Goal: Transaction & Acquisition: Purchase product/service

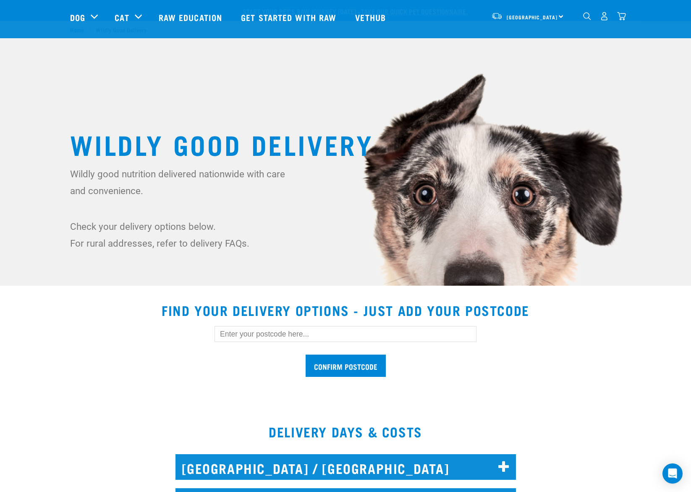
scroll to position [691, 0]
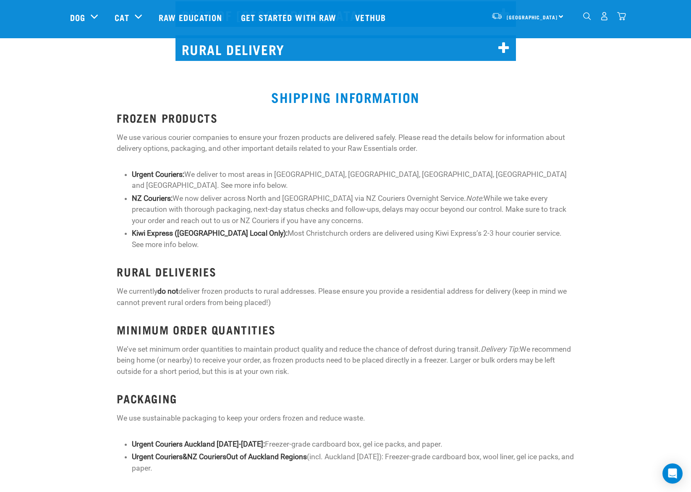
click at [310, 137] on p "We use various courier companies to ensure your frozen products are delivered s…" at bounding box center [345, 143] width 457 height 22
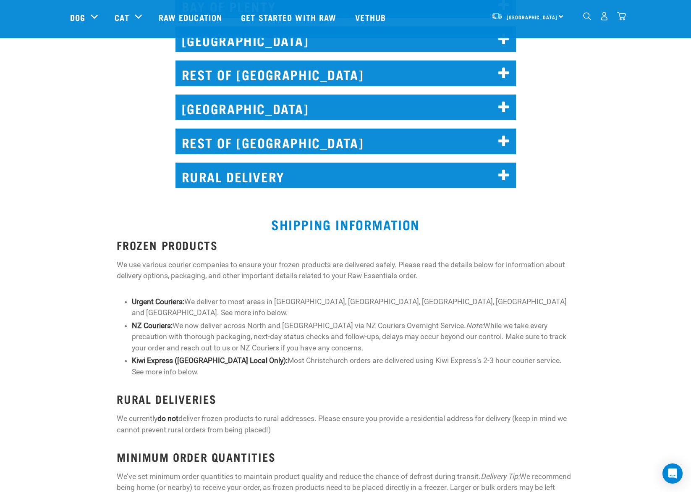
scroll to position [520, 0]
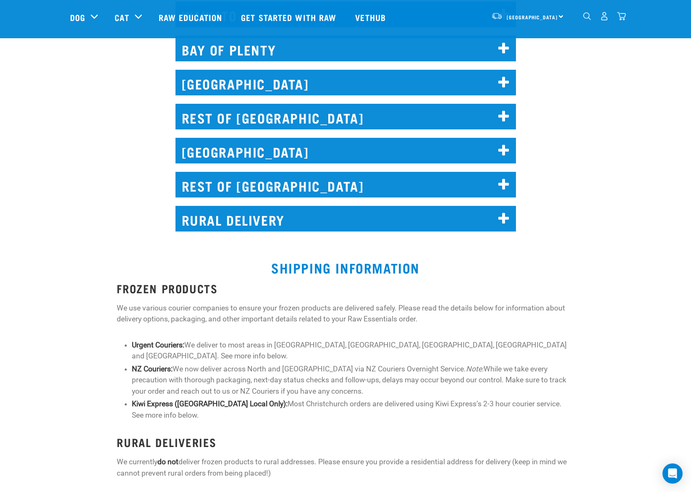
click at [278, 220] on h2 "RURAL DELIVERY" at bounding box center [346, 219] width 341 height 26
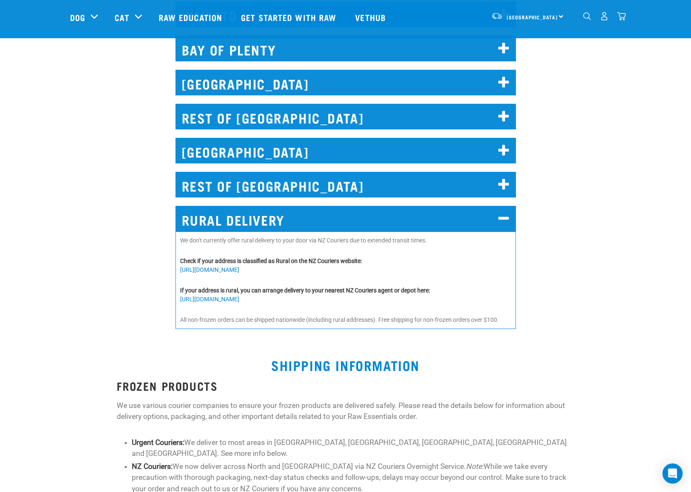
click at [270, 218] on h2 "RURAL DELIVERY" at bounding box center [346, 219] width 341 height 26
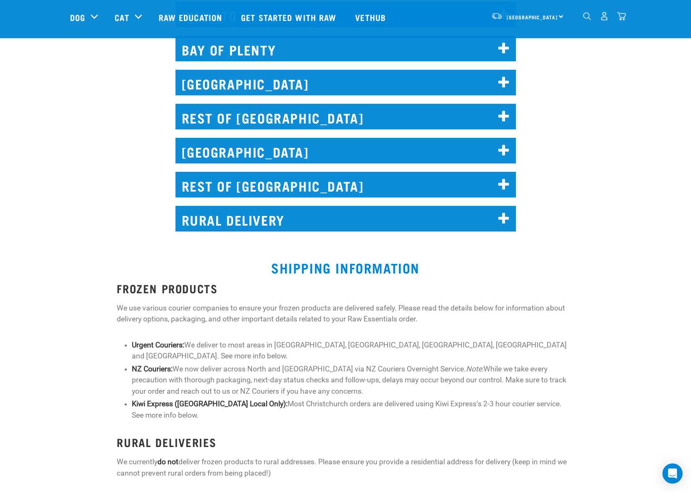
scroll to position [333, 0]
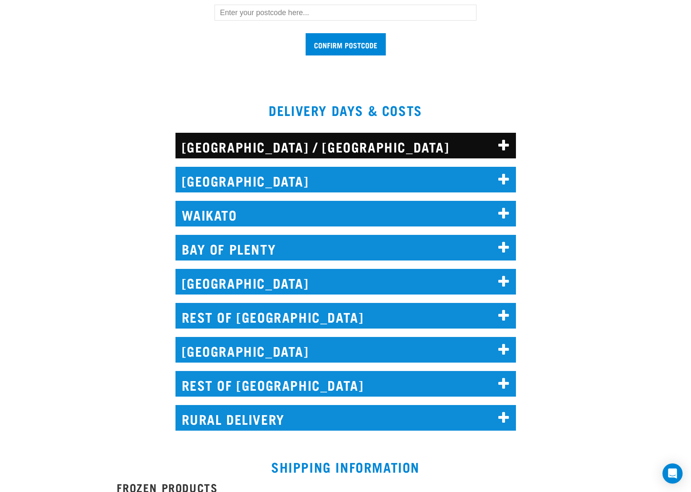
click at [142, 330] on div "CHRISTCHURCH Local Delivery - Addington, Aidanfield, Aranui, Avonside, Avonhead…" at bounding box center [345, 347] width 701 height 44
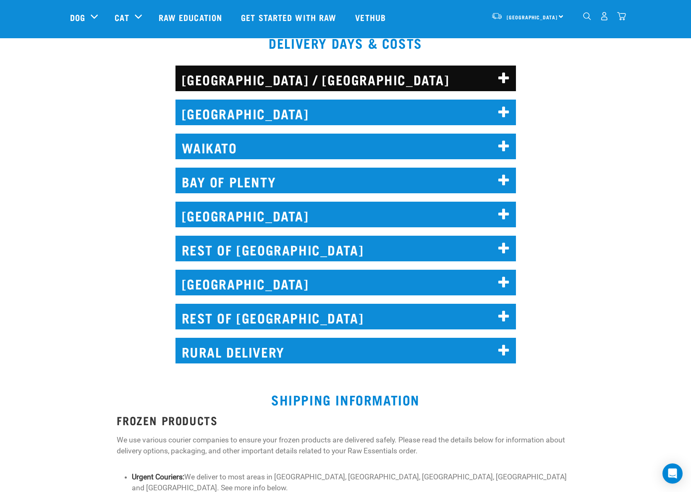
scroll to position [394, 0]
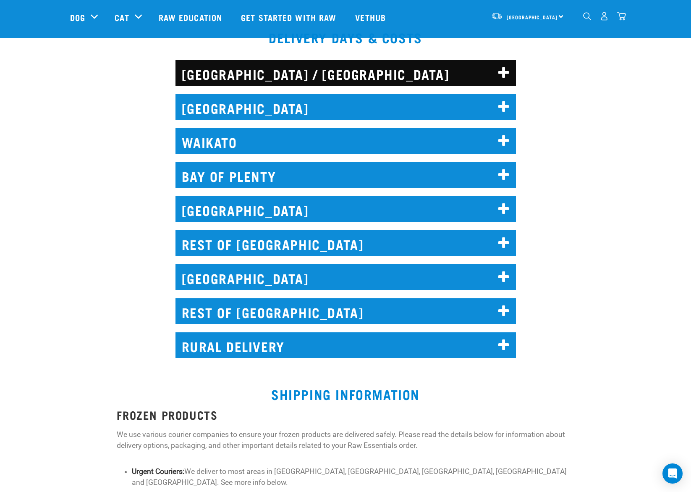
click at [505, 71] on icon at bounding box center [504, 72] width 11 height 13
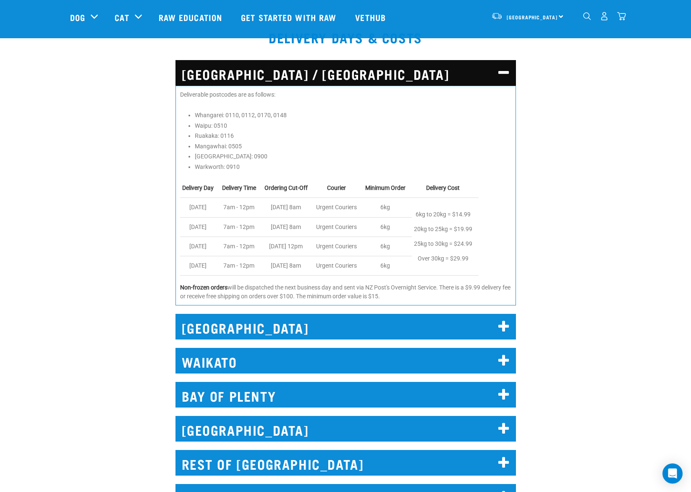
click at [503, 74] on icon at bounding box center [504, 72] width 11 height 13
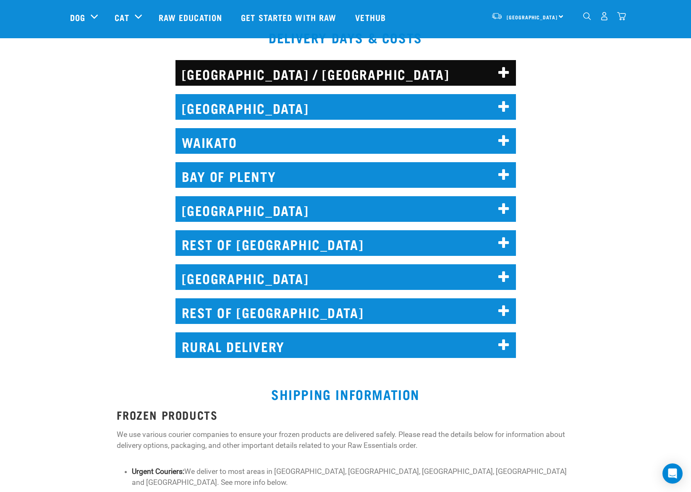
click at [503, 74] on icon at bounding box center [504, 72] width 11 height 13
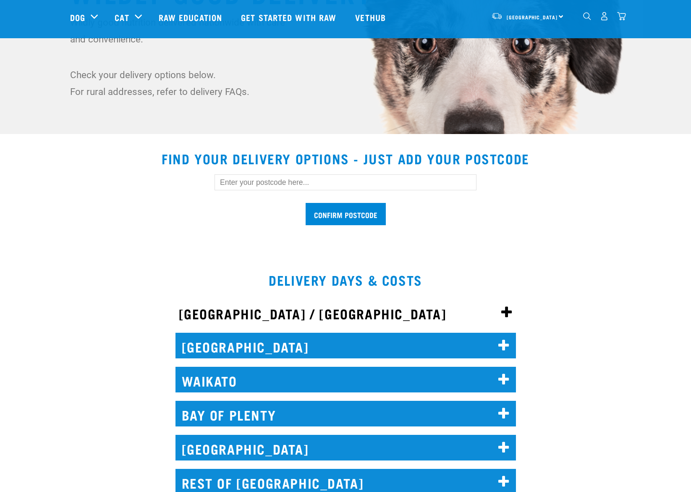
scroll to position [190, 0]
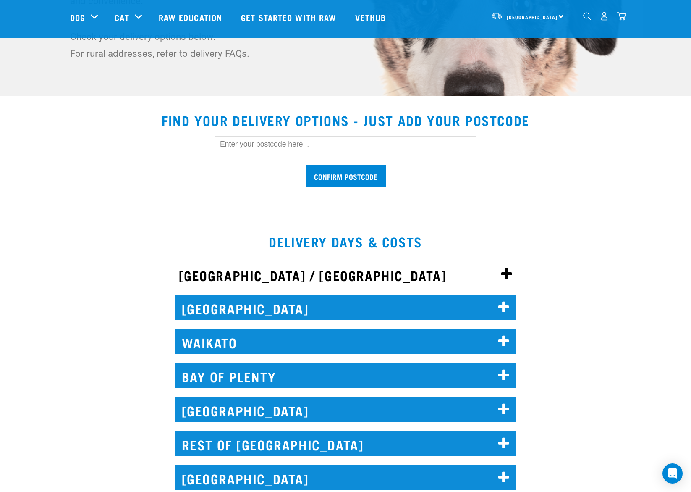
click at [507, 276] on icon at bounding box center [506, 274] width 11 height 13
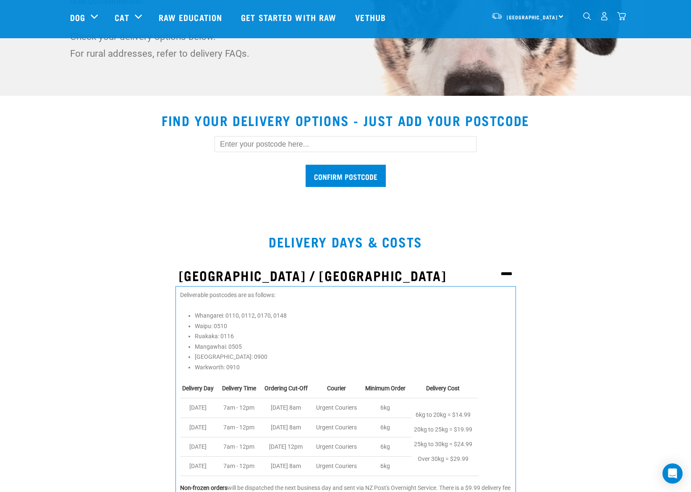
click at [507, 276] on icon at bounding box center [506, 274] width 11 height 13
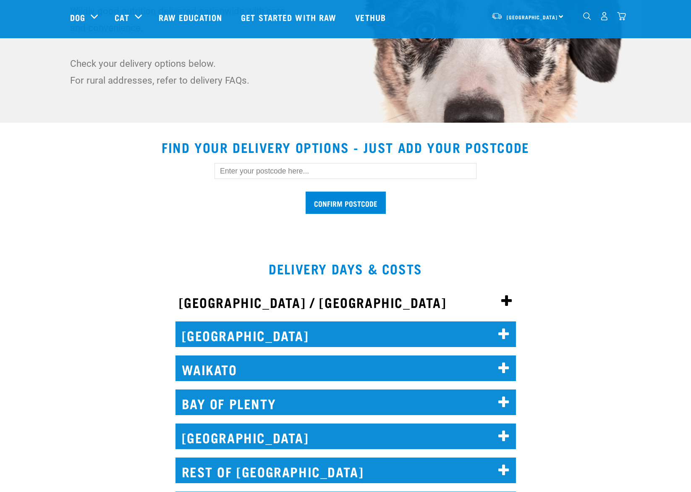
scroll to position [206, 0]
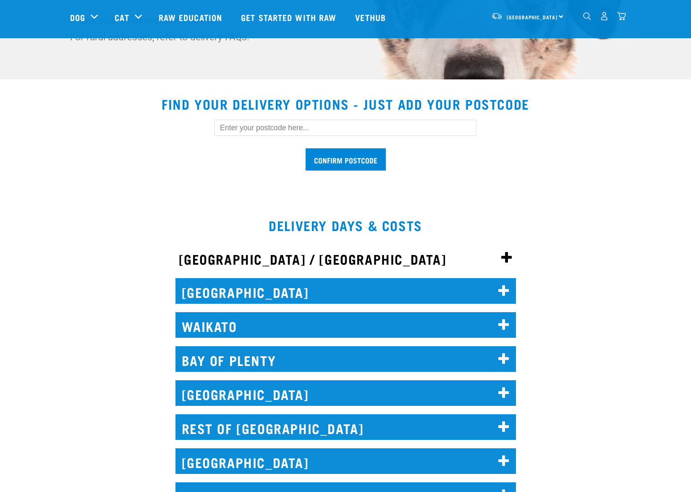
click at [508, 259] on icon at bounding box center [506, 257] width 11 height 13
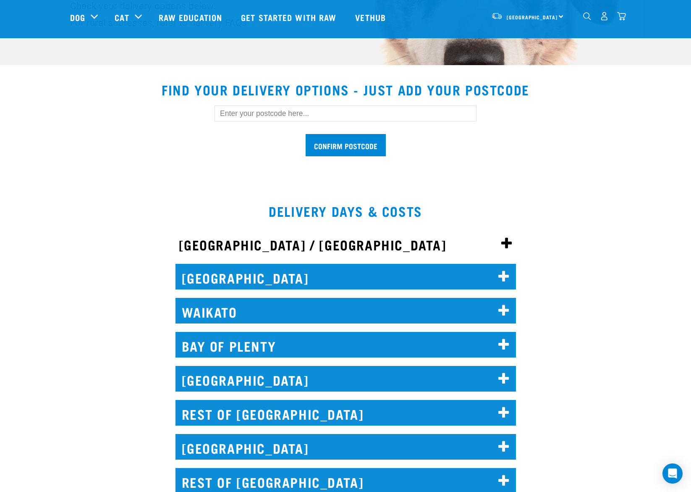
scroll to position [350, 0]
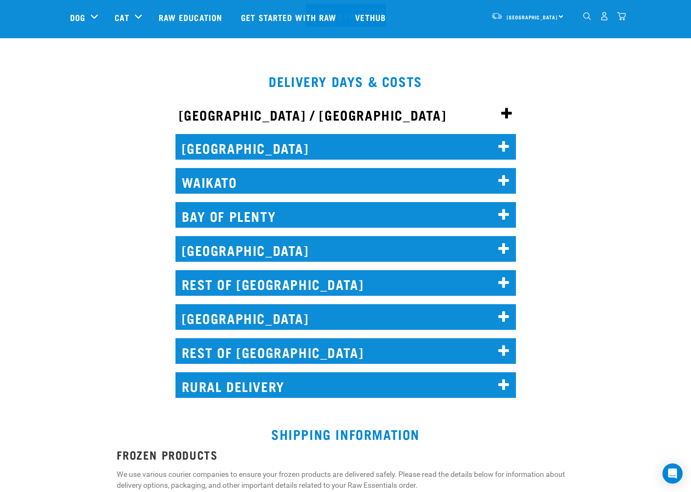
click at [509, 113] on icon at bounding box center [506, 113] width 11 height 13
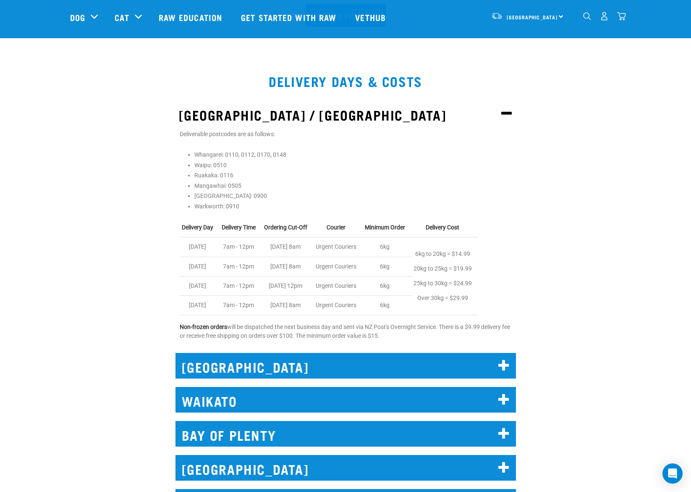
click at [509, 114] on icon at bounding box center [506, 113] width 11 height 13
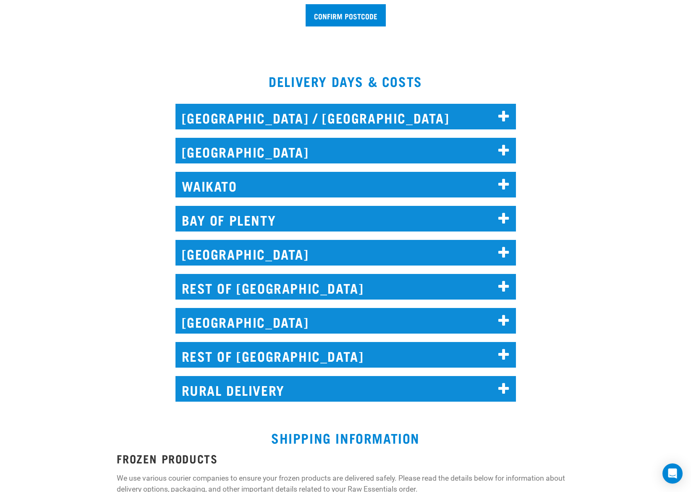
click at [273, 116] on h2 "NORTH AUCKLAND / WHANGAREI" at bounding box center [346, 117] width 341 height 26
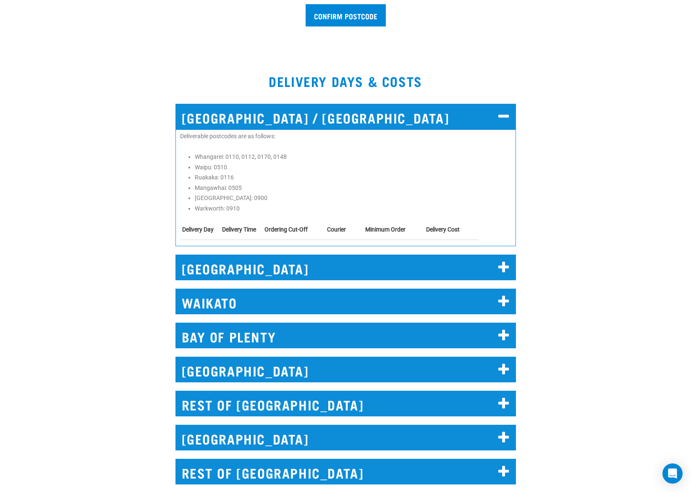
click at [274, 113] on h2 "NORTH AUCKLAND / WHANGAREI" at bounding box center [346, 117] width 341 height 26
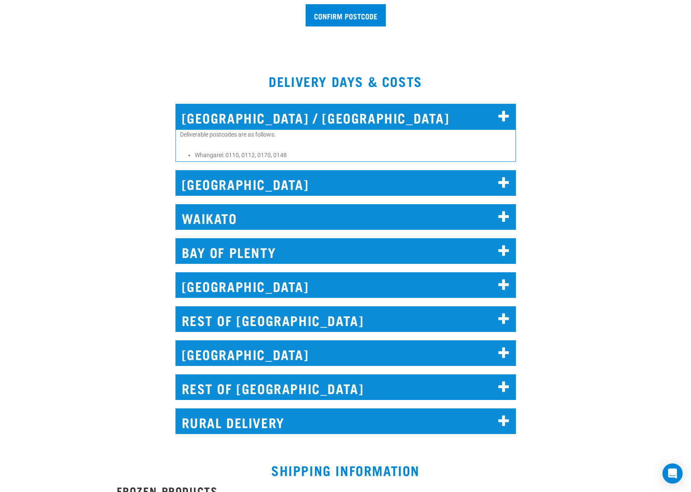
click at [275, 113] on h2 "NORTH AUCKLAND / WHANGAREI" at bounding box center [346, 117] width 341 height 26
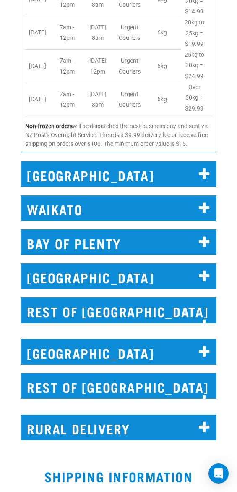
scroll to position [806, 0]
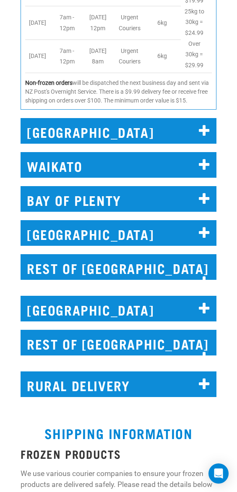
click at [207, 226] on icon at bounding box center [204, 232] width 11 height 13
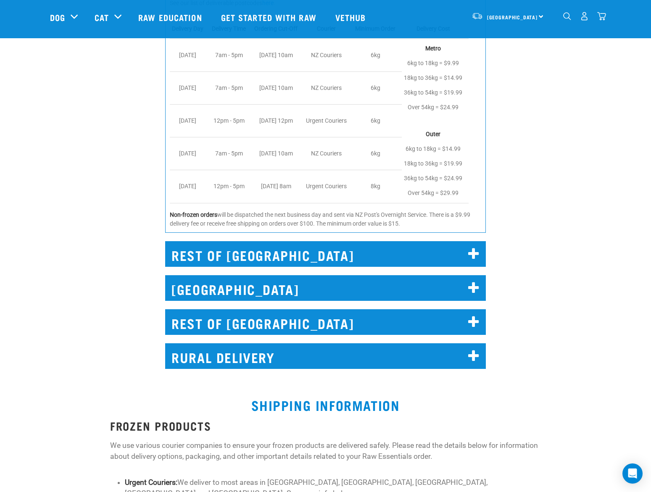
scroll to position [895, 0]
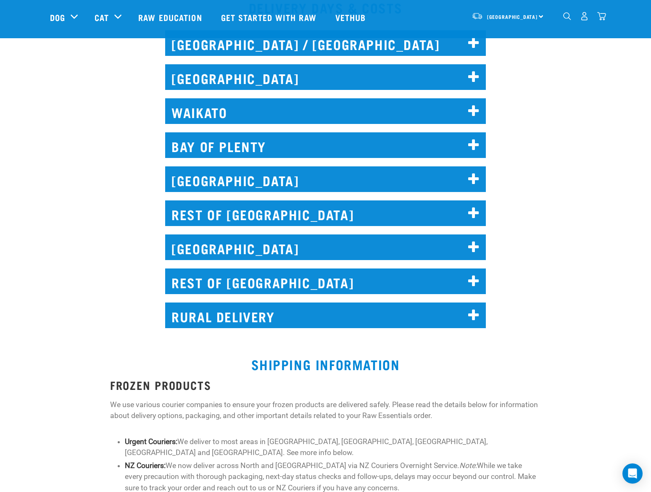
scroll to position [154, 0]
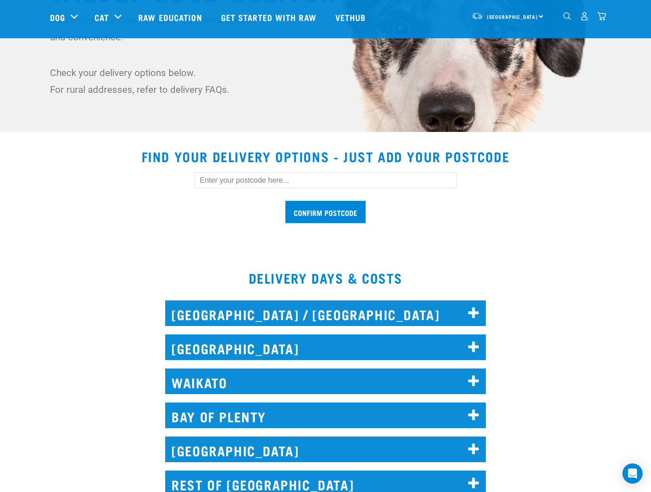
click at [475, 312] on icon at bounding box center [473, 313] width 11 height 13
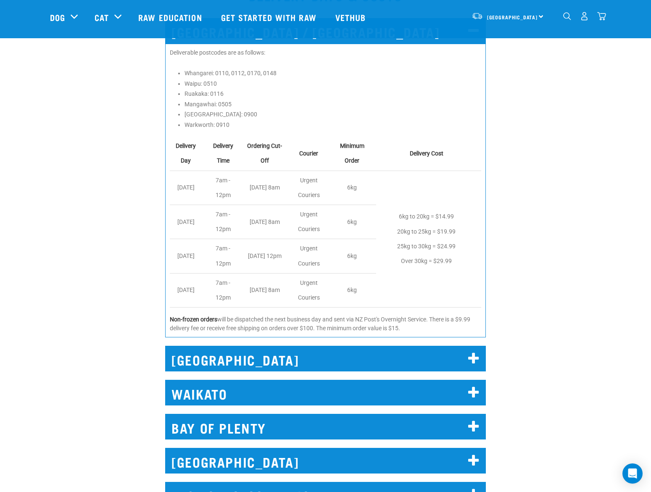
scroll to position [466, 0]
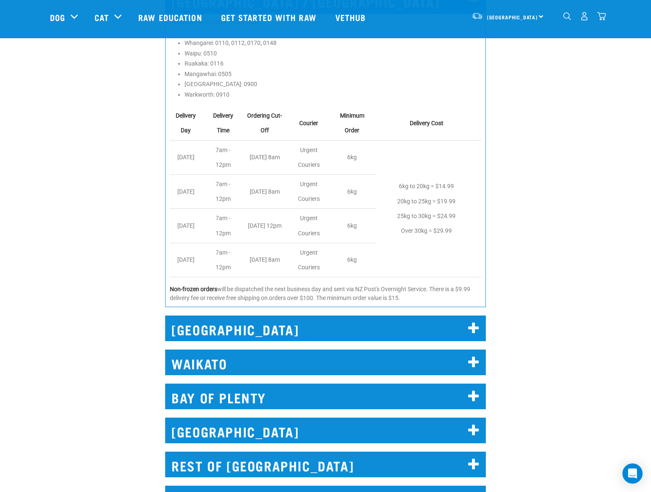
click at [479, 330] on icon at bounding box center [473, 328] width 11 height 13
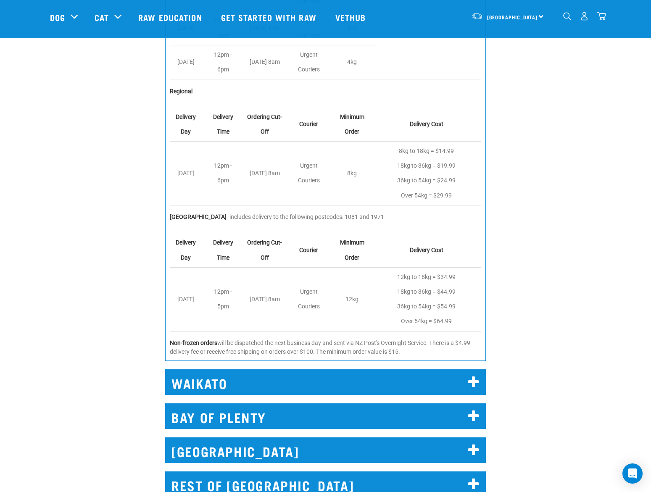
scroll to position [1172, 0]
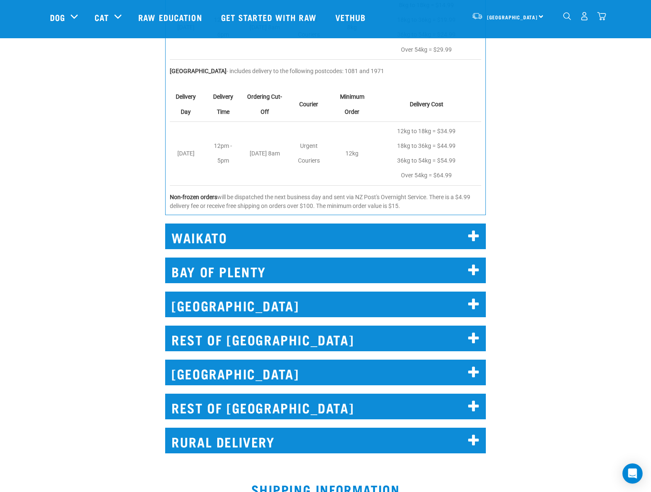
click at [475, 307] on icon at bounding box center [473, 304] width 11 height 13
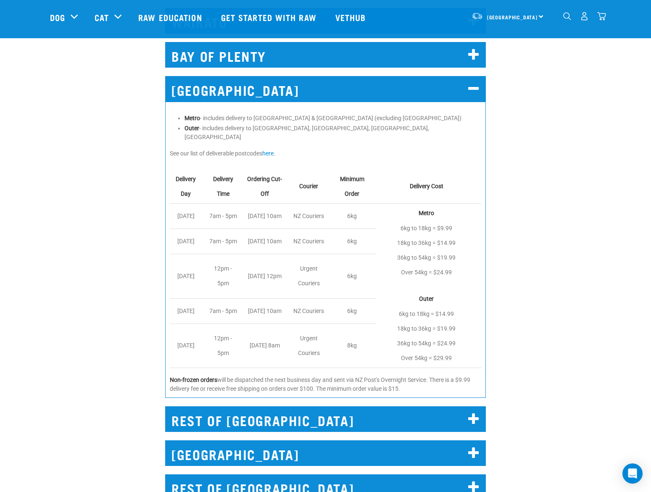
scroll to position [1314, 0]
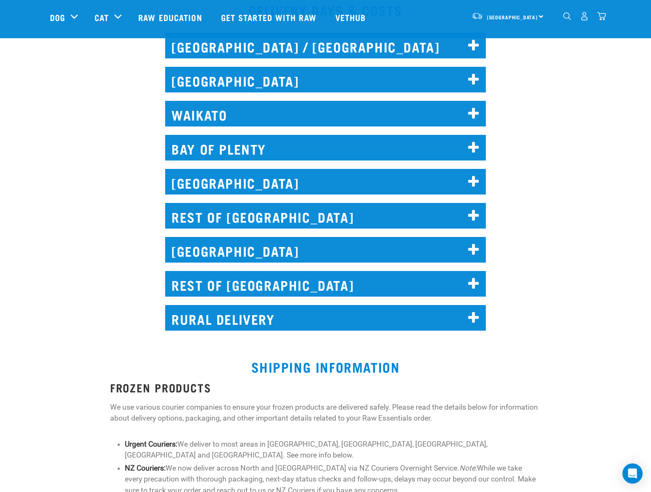
scroll to position [378, 0]
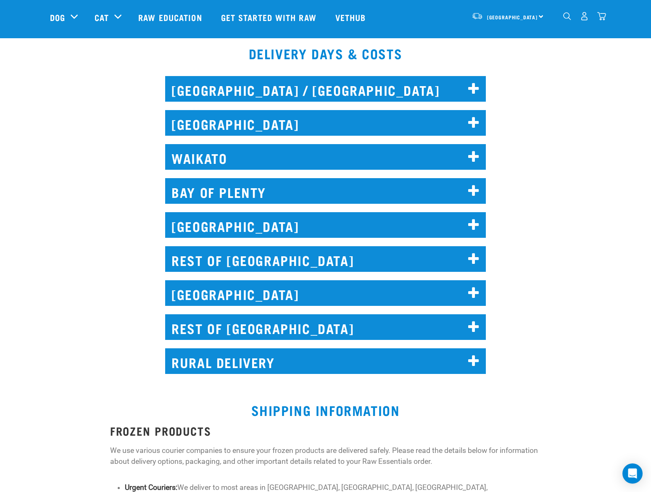
click at [475, 220] on icon at bounding box center [473, 224] width 11 height 13
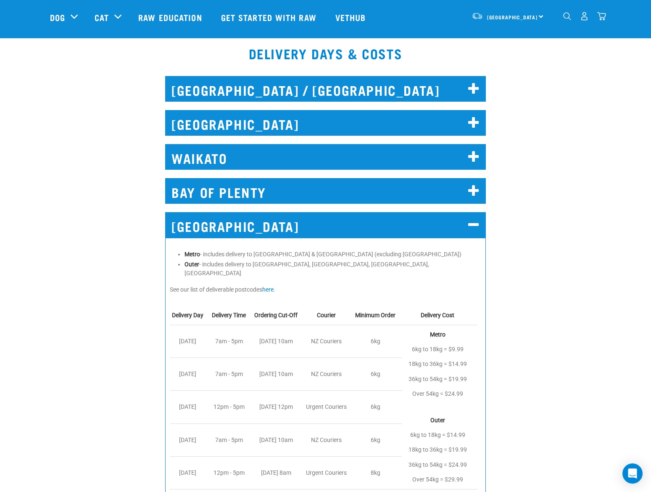
click at [475, 92] on icon at bounding box center [473, 88] width 11 height 13
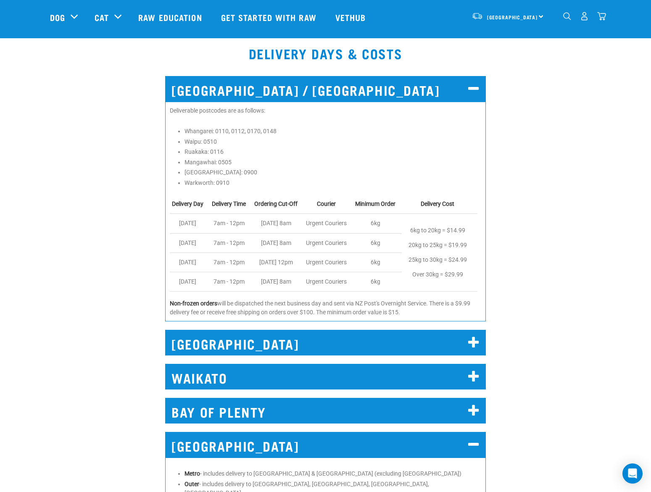
click at [474, 376] on icon at bounding box center [473, 376] width 11 height 13
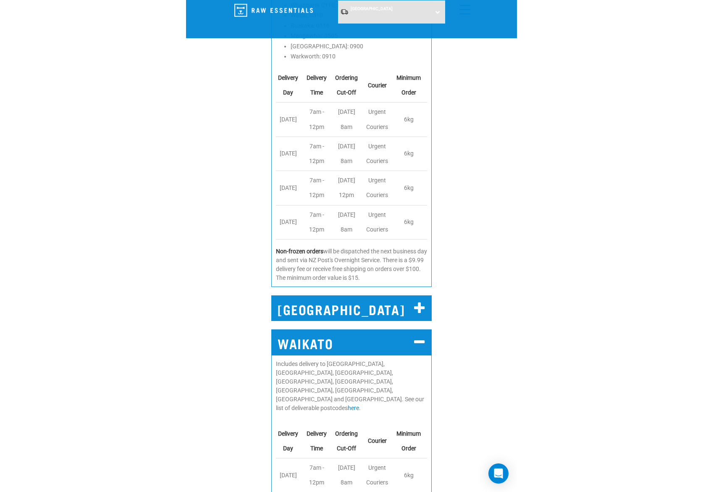
scroll to position [504, 0]
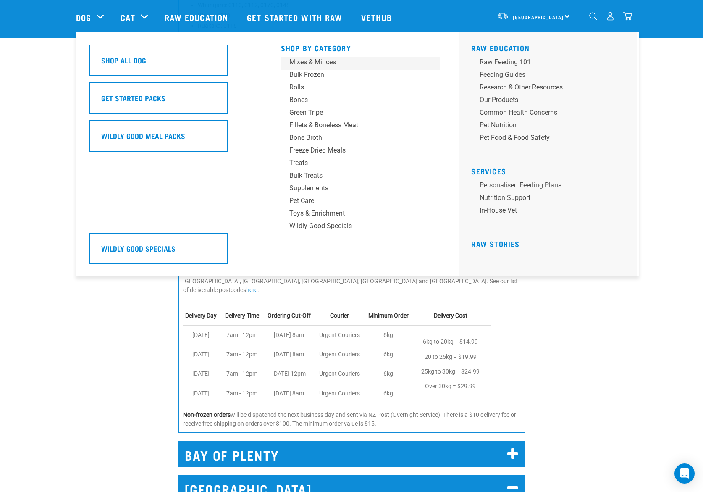
click at [300, 59] on div "Mixes & Minces" at bounding box center [354, 62] width 131 height 10
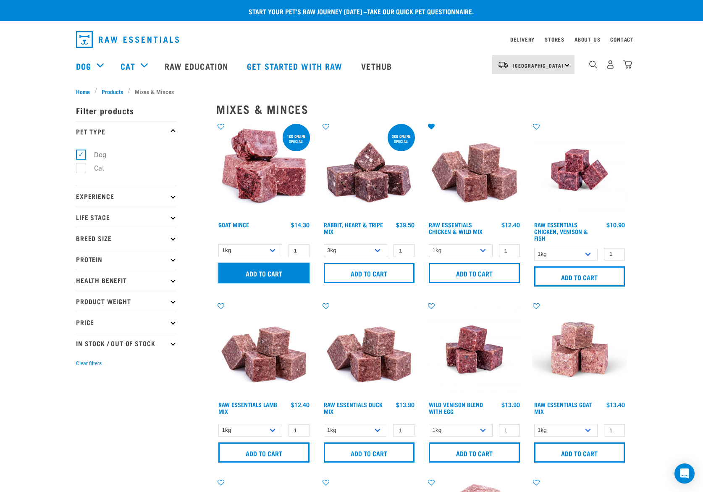
click at [274, 272] on input "Add to cart" at bounding box center [263, 273] width 91 height 20
click at [630, 67] on img "dropdown navigation" at bounding box center [627, 64] width 9 height 9
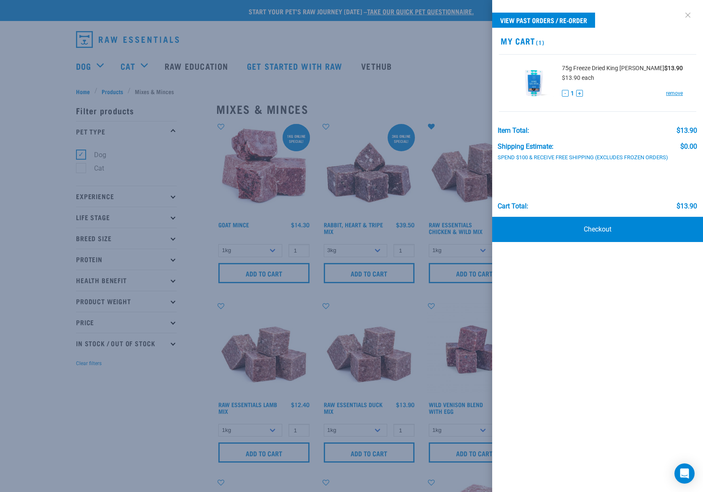
click at [684, 13] on link at bounding box center [687, 14] width 13 height 13
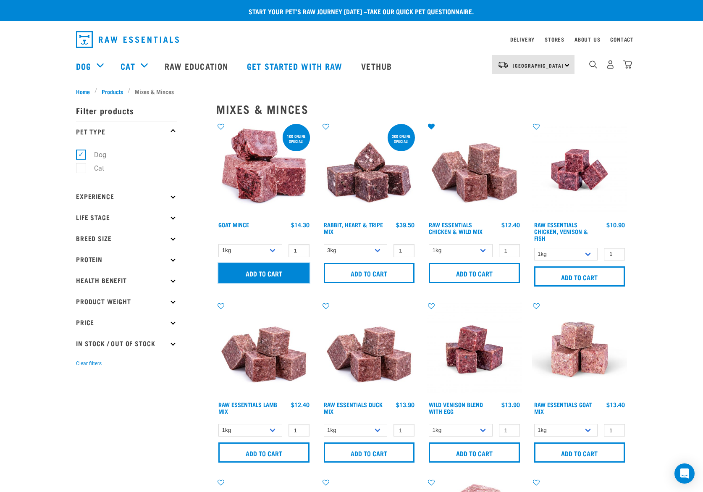
click at [268, 273] on input "Add to cart" at bounding box center [263, 273] width 91 height 20
click at [362, 177] on img at bounding box center [369, 169] width 95 height 95
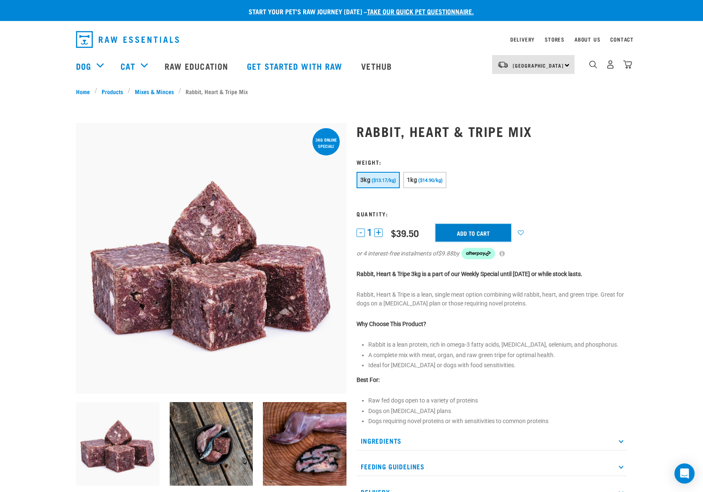
click at [464, 231] on input "Add to cart" at bounding box center [474, 233] width 76 height 18
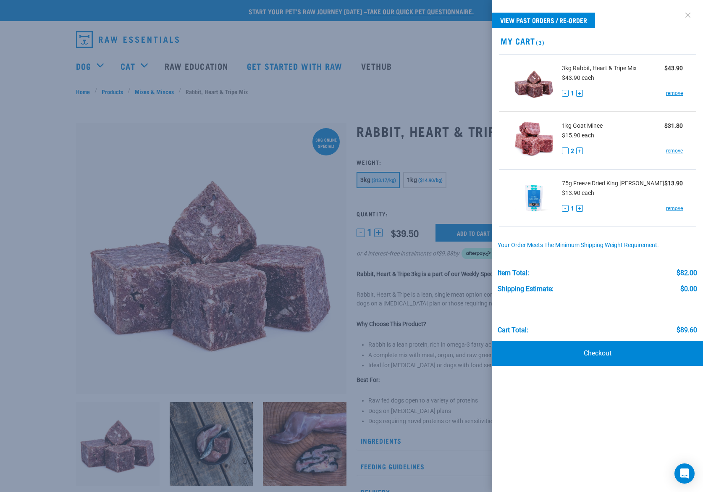
click at [689, 14] on link at bounding box center [687, 14] width 13 height 13
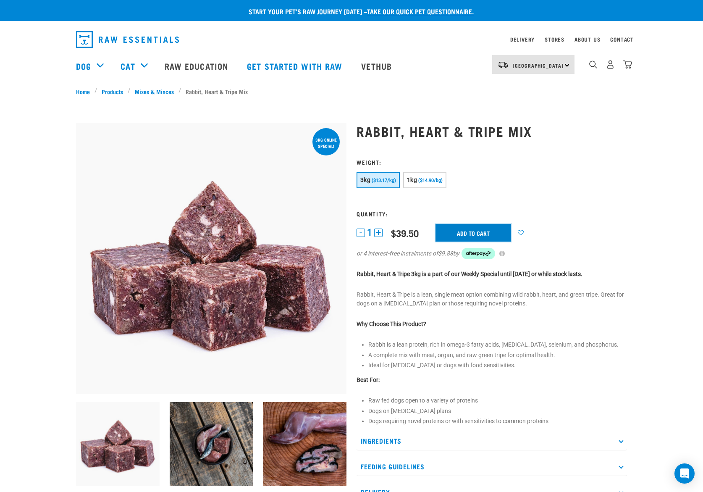
click at [462, 234] on input "Add to cart" at bounding box center [474, 233] width 76 height 18
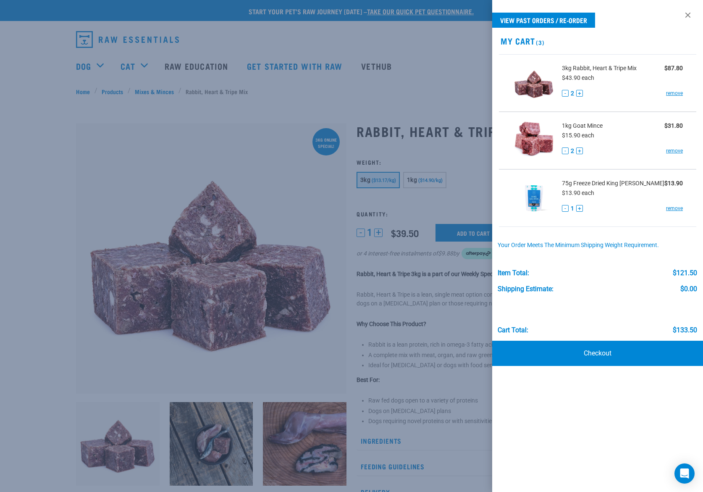
click at [286, 115] on div at bounding box center [351, 246] width 703 height 492
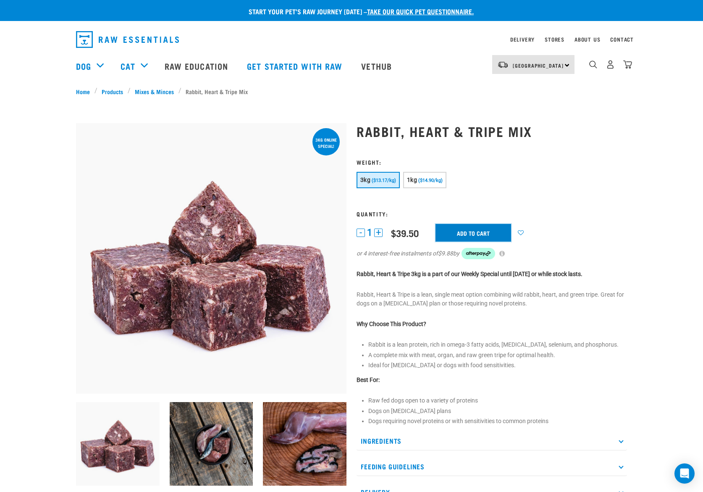
click at [482, 236] on input "Add to cart" at bounding box center [474, 233] width 76 height 18
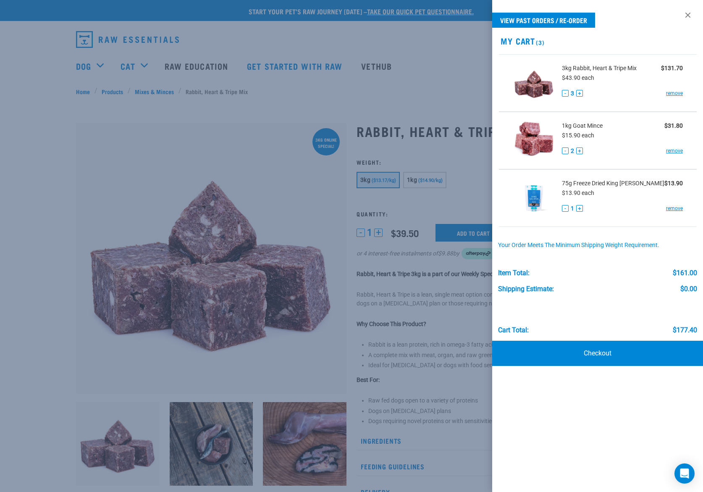
click at [280, 127] on div at bounding box center [351, 246] width 703 height 492
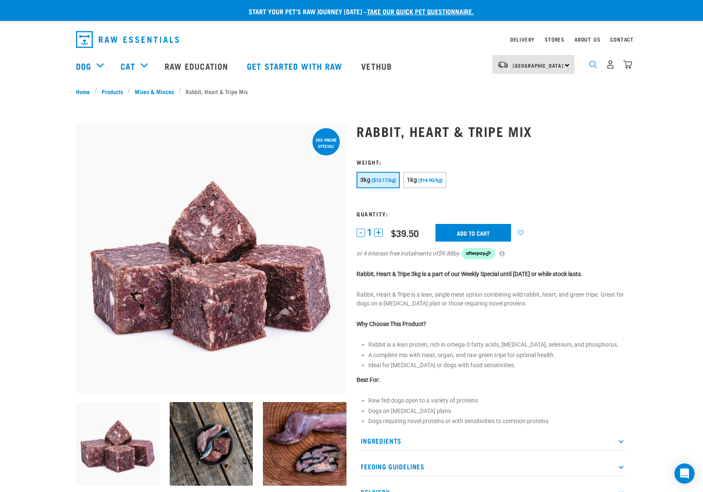
click at [591, 66] on img "dropdown navigation" at bounding box center [593, 64] width 8 height 8
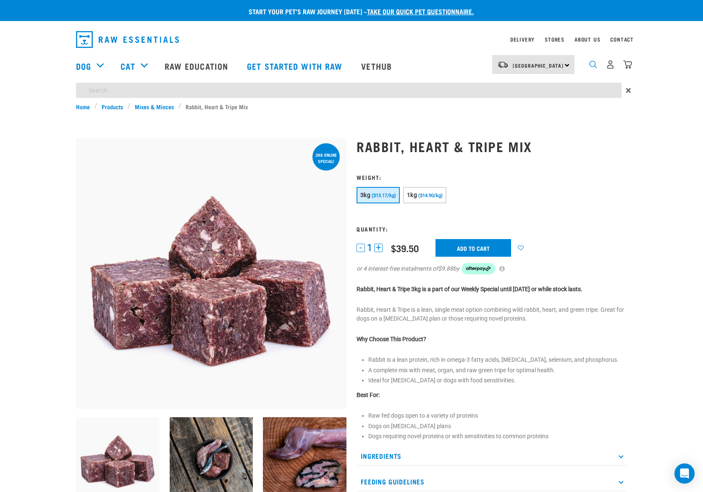
click at [591, 66] on img "dropdown navigation" at bounding box center [593, 64] width 8 height 8
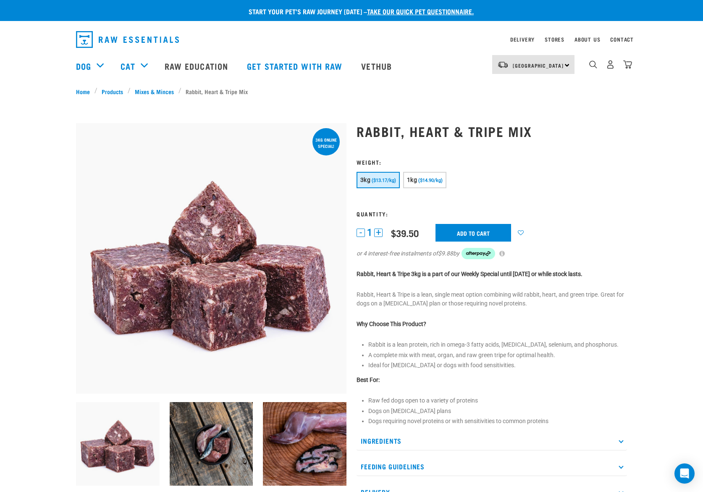
click at [145, 36] on img "dropdown navigation" at bounding box center [127, 39] width 103 height 17
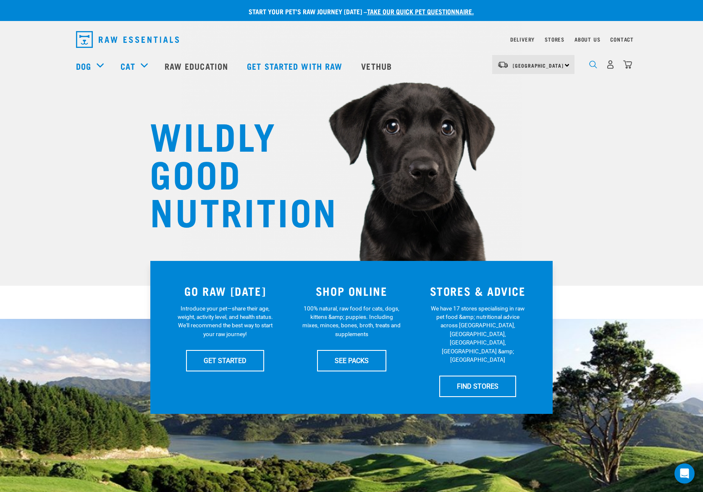
click at [592, 66] on img "dropdown navigation" at bounding box center [593, 64] width 8 height 8
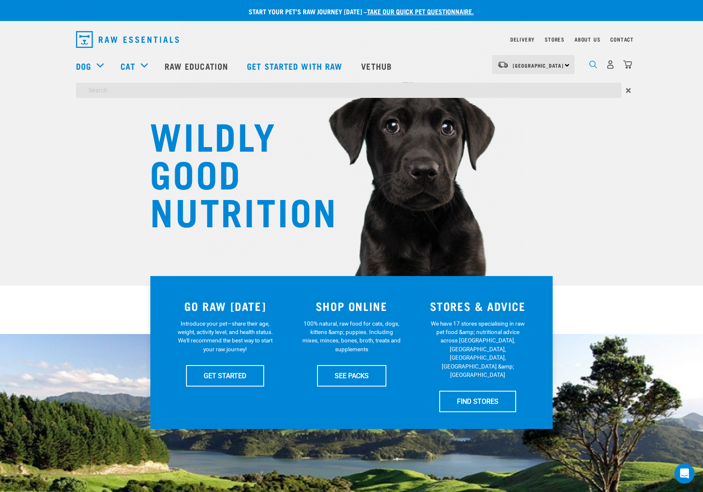
click at [592, 66] on img "dropdown navigation" at bounding box center [593, 64] width 8 height 8
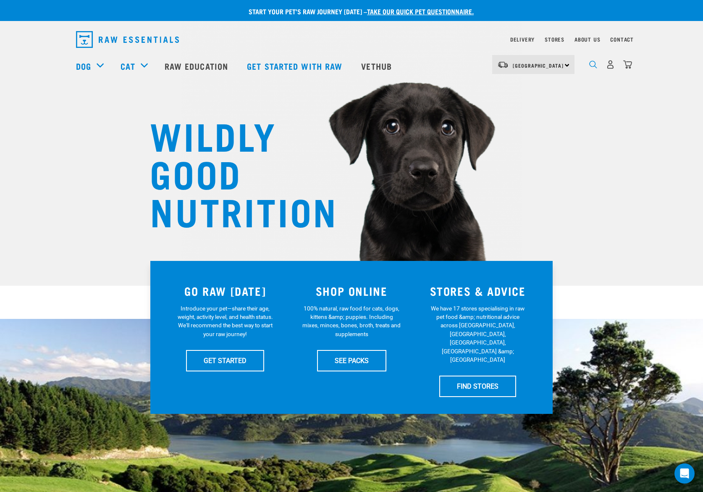
click at [592, 66] on img "dropdown navigation" at bounding box center [593, 64] width 8 height 8
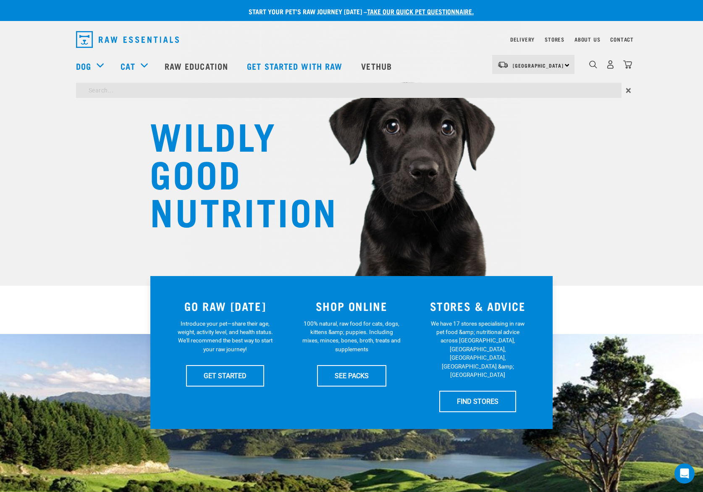
click at [593, 39] on div "Delivery Stores About Us Contact North Island" at bounding box center [351, 63] width 703 height 77
click at [590, 66] on img "dropdown navigation" at bounding box center [593, 64] width 8 height 8
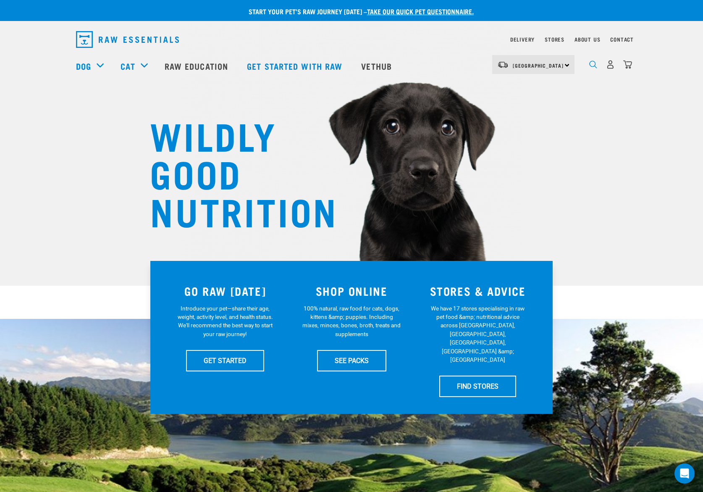
click at [593, 67] on img "dropdown navigation" at bounding box center [593, 64] width 8 height 8
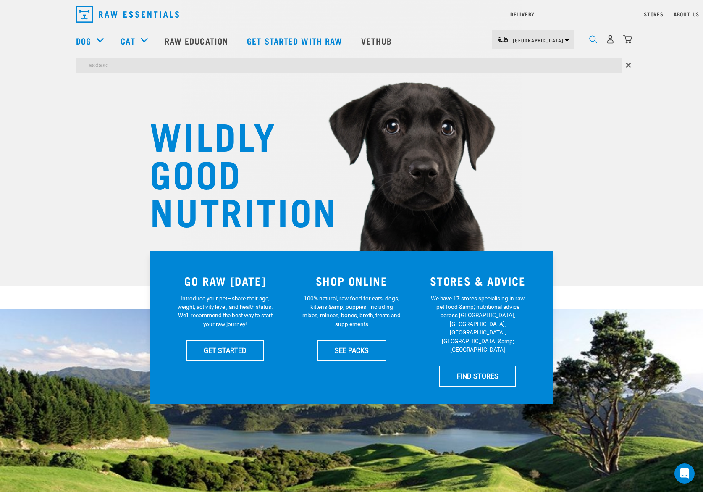
type input "asdasd"
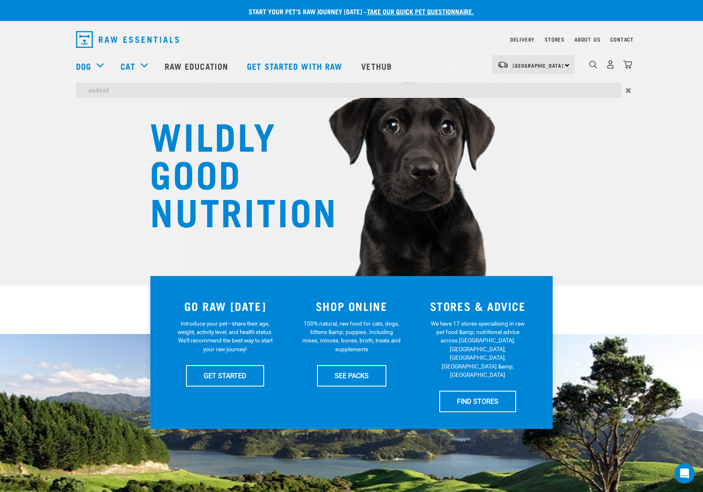
click at [46, 75] on nav "North Island North Island South Island Dog Shop All Dog Rolls Cat" at bounding box center [351, 66] width 703 height 34
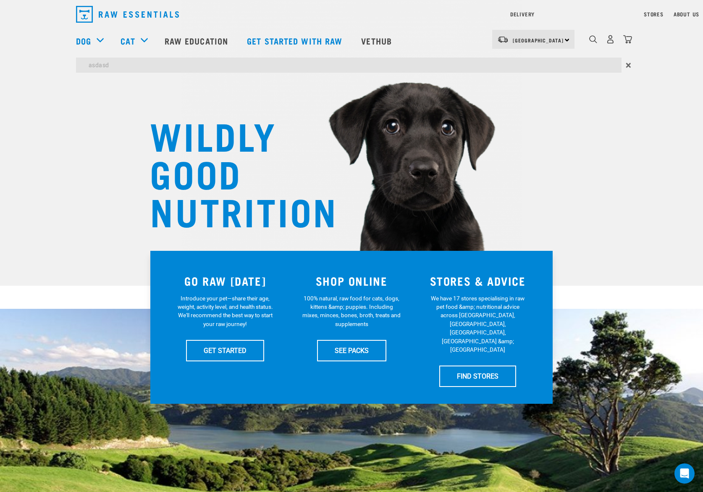
click at [96, 63] on input "asdasd" at bounding box center [349, 65] width 546 height 15
click at [106, 63] on input "search" at bounding box center [349, 65] width 546 height 15
click at [109, 67] on input "search" at bounding box center [349, 65] width 546 height 15
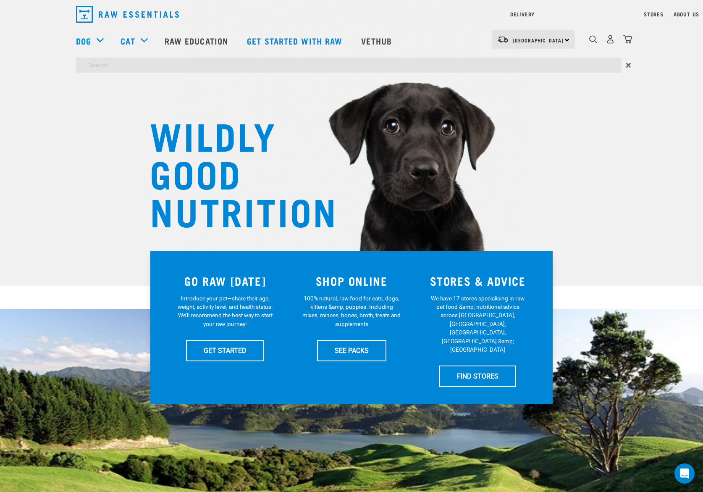
click at [109, 66] on input "search" at bounding box center [349, 65] width 546 height 15
click at [593, 40] on div "Delivery Stores About Us Contact North Island" at bounding box center [351, 38] width 703 height 77
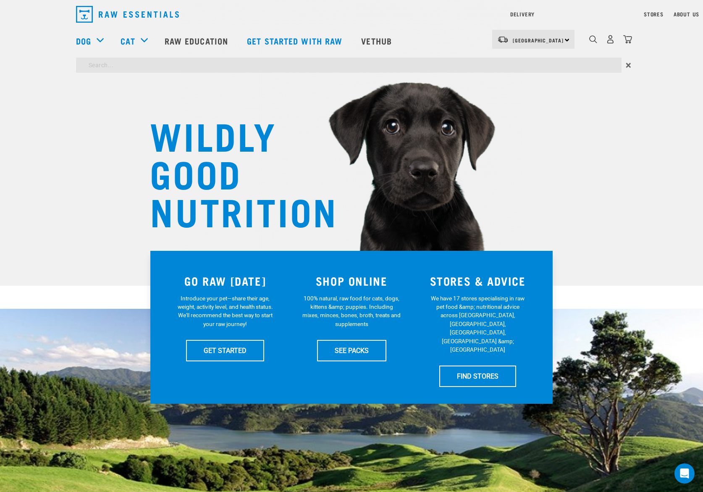
click at [126, 66] on input "search" at bounding box center [349, 65] width 546 height 15
click at [108, 67] on input "search" at bounding box center [349, 65] width 546 height 15
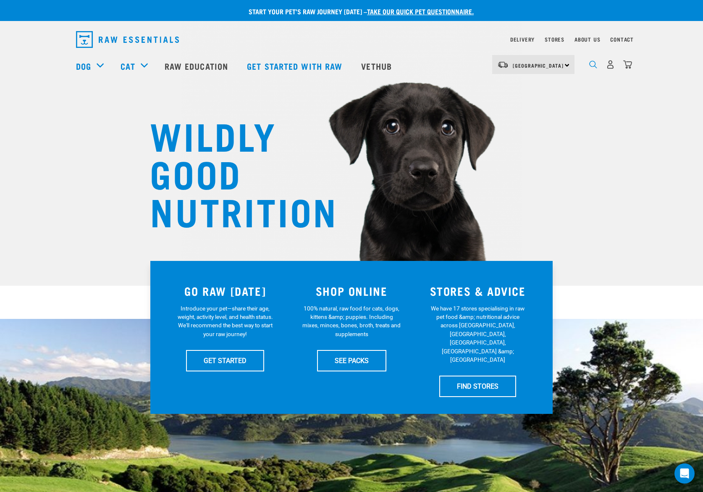
click at [592, 64] on img "dropdown navigation" at bounding box center [593, 64] width 8 height 8
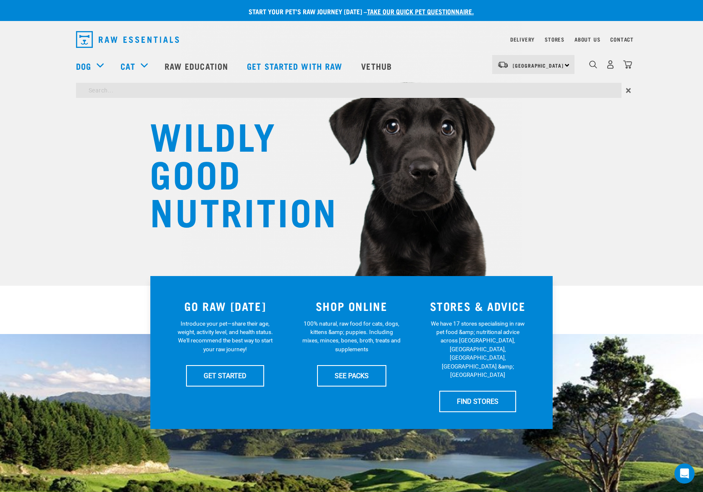
click at [342, 91] on input "search" at bounding box center [349, 90] width 546 height 15
